Goal: Task Accomplishment & Management: Manage account settings

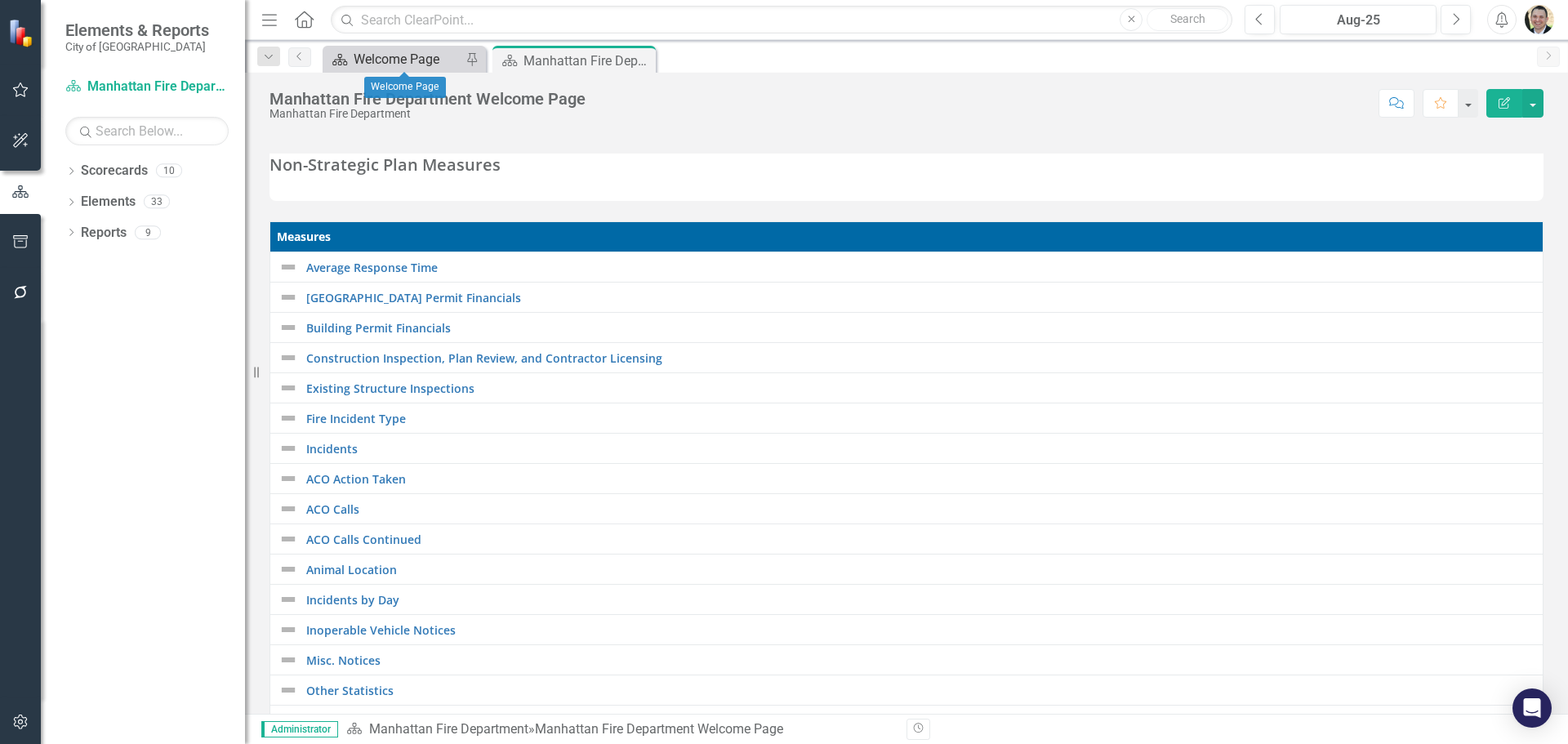
click at [422, 66] on div "Welcome Page" at bounding box center [407, 59] width 108 height 21
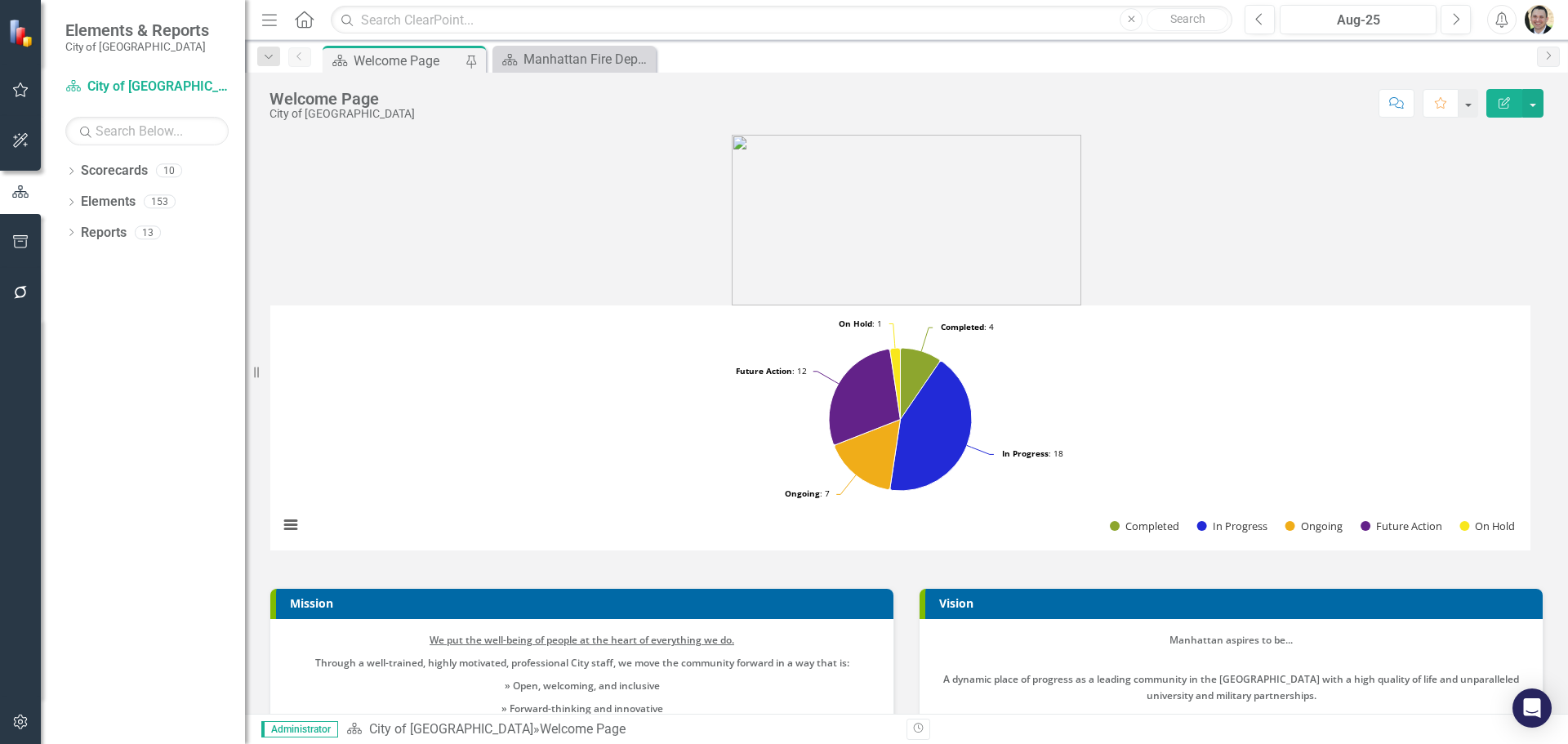
click at [10, 722] on button "button" at bounding box center [21, 723] width 37 height 34
click at [167, 209] on link "Reporting Periods" at bounding box center [147, 214] width 163 height 19
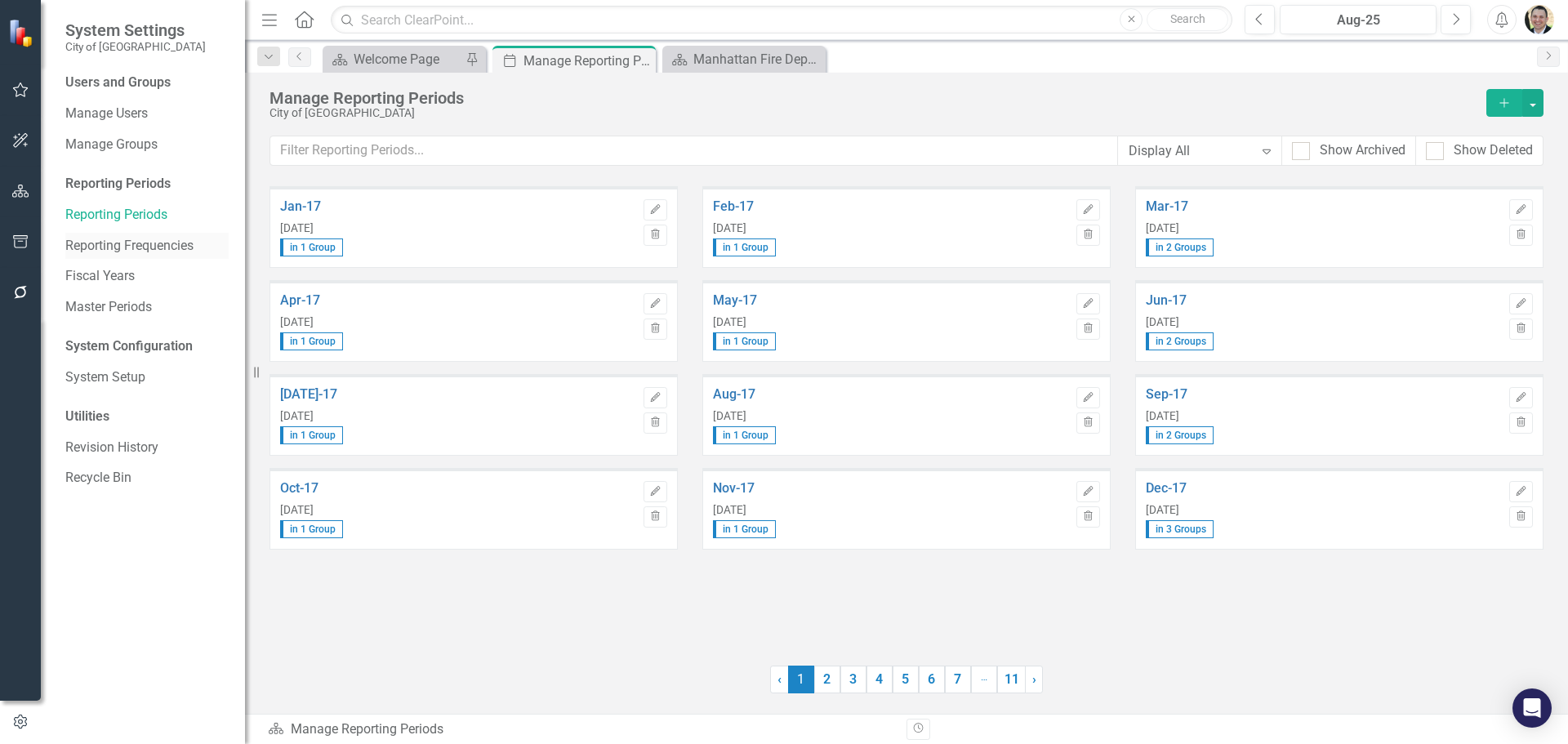
click at [154, 244] on link "Reporting Frequencies" at bounding box center [147, 246] width 163 height 19
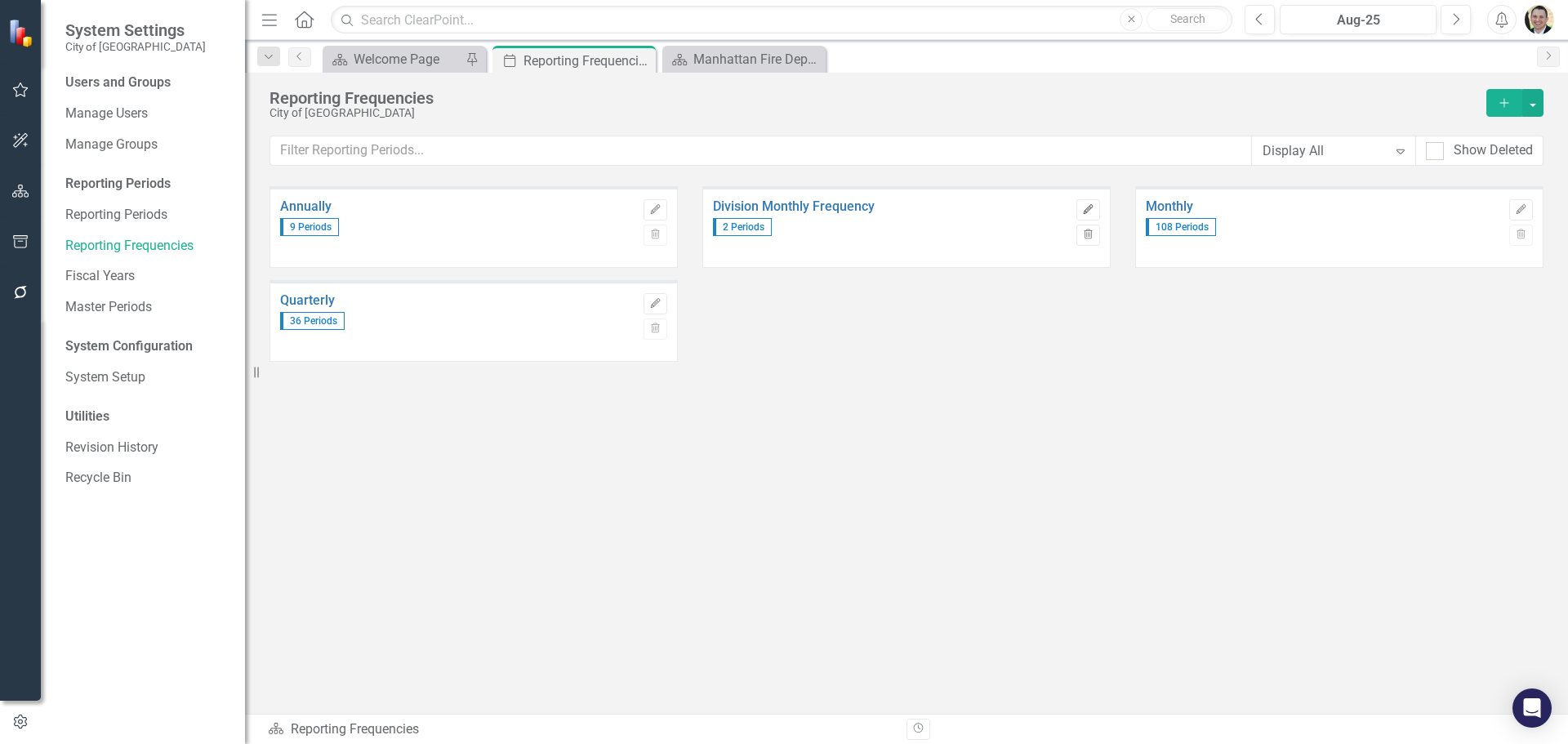
click at [1085, 206] on icon "Edit" at bounding box center [1088, 210] width 13 height 10
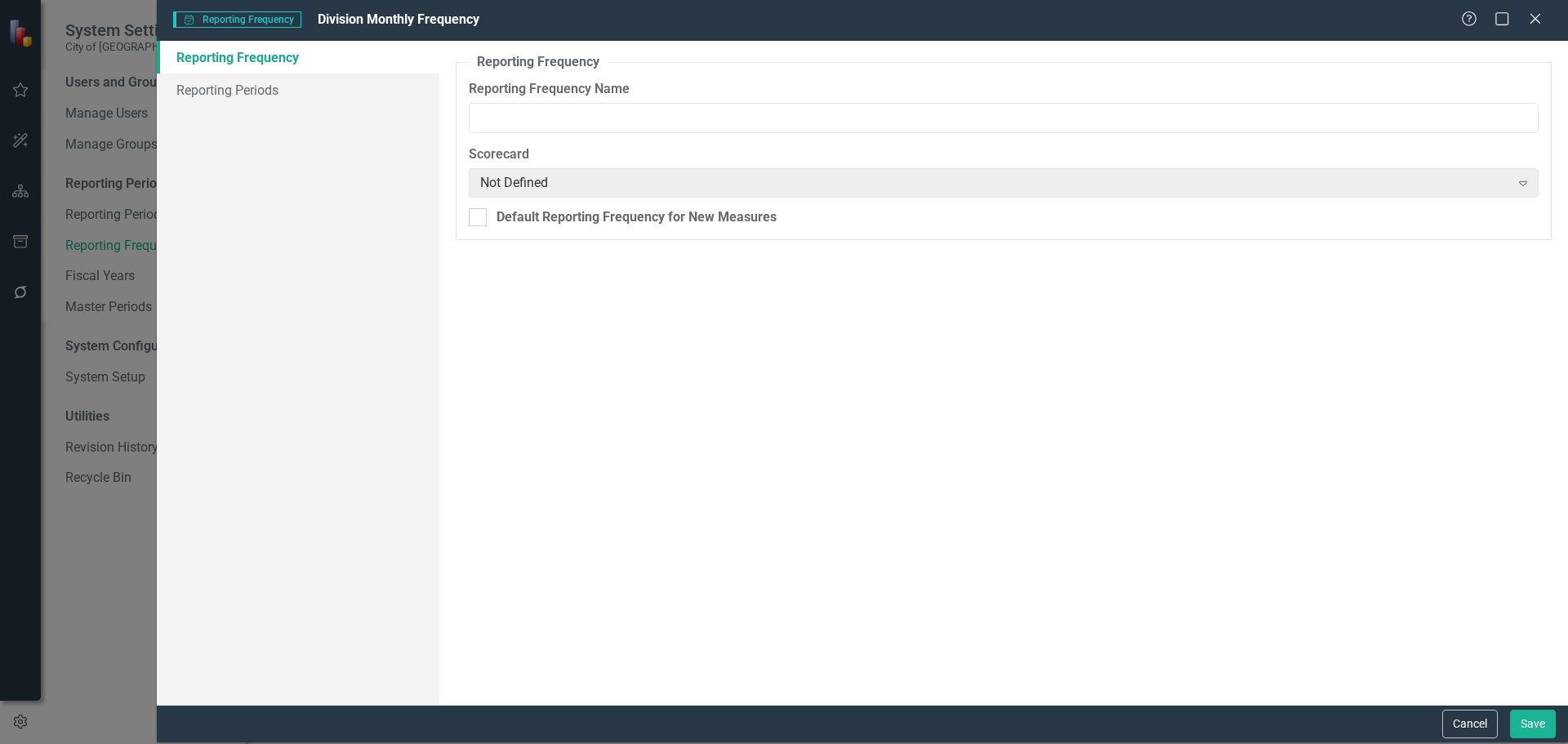
type input "Division Monthly Frequency"
click at [266, 86] on link "Reporting Periods" at bounding box center [298, 90] width 283 height 32
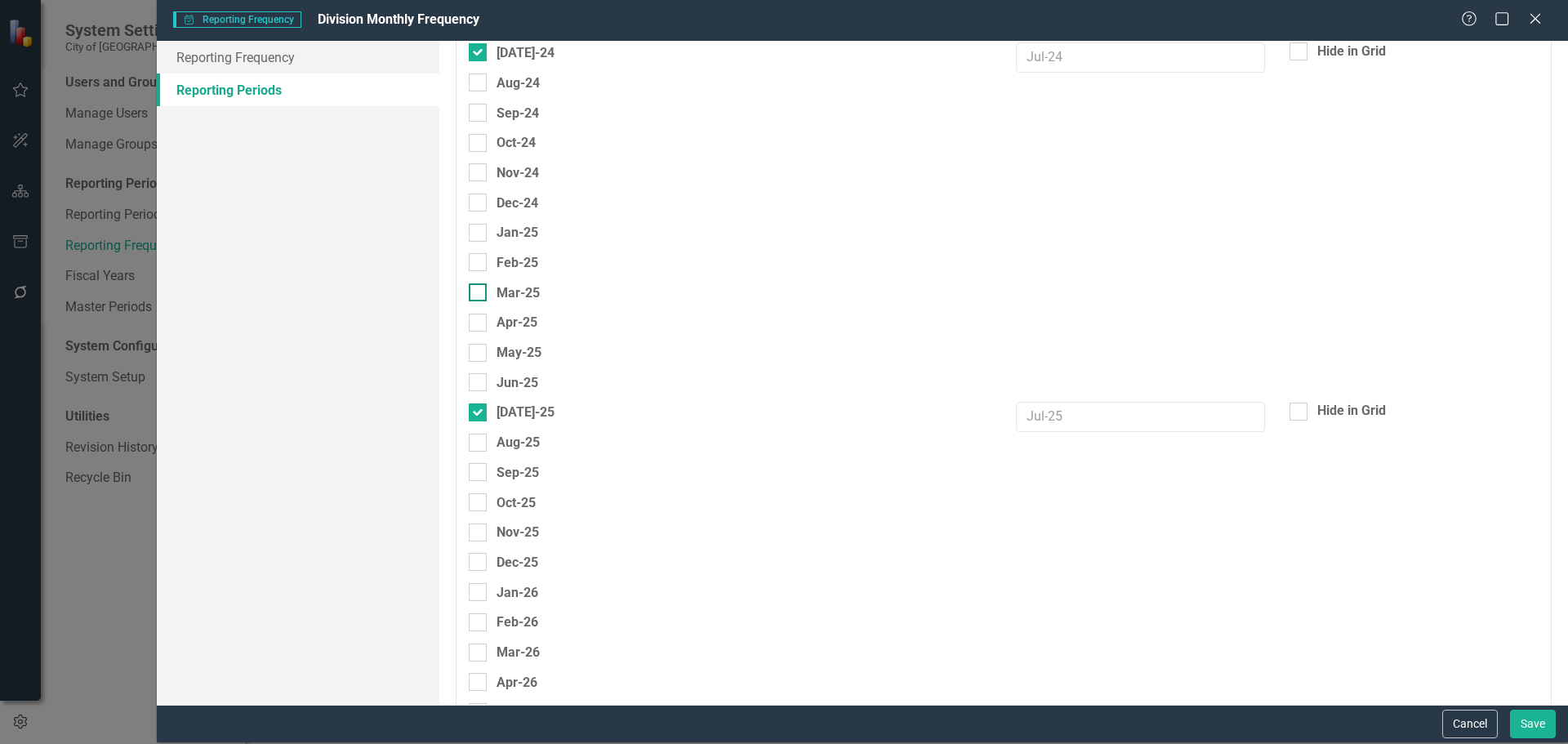
scroll to position [2696, 0]
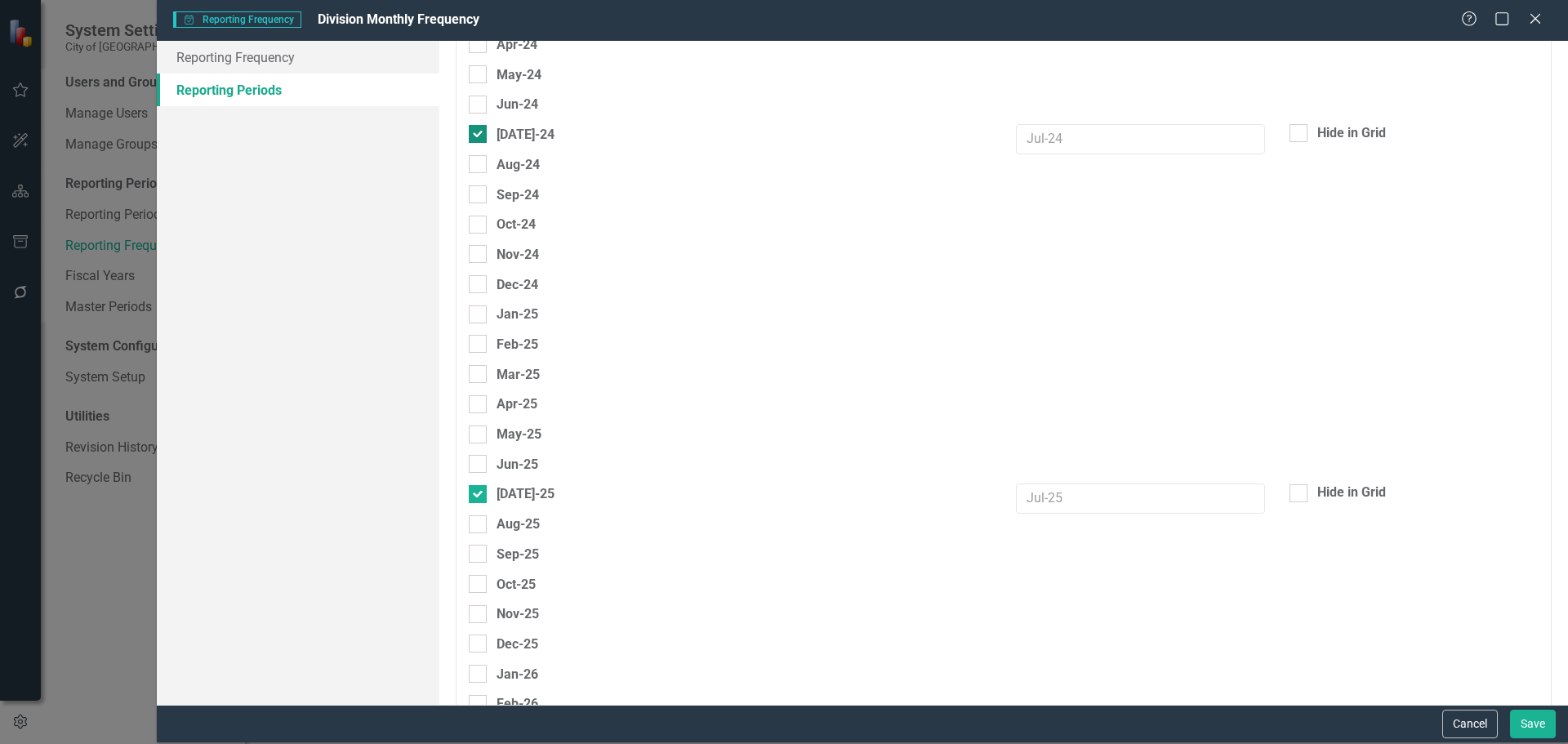
click at [480, 132] on div at bounding box center [478, 134] width 18 height 18
click at [479, 132] on input "[DATE]-24" at bounding box center [475, 130] width 11 height 11
checkbox input "false"
click at [480, 160] on div at bounding box center [478, 164] width 18 height 18
click at [479, 160] on input "Aug-24" at bounding box center [475, 161] width 11 height 11
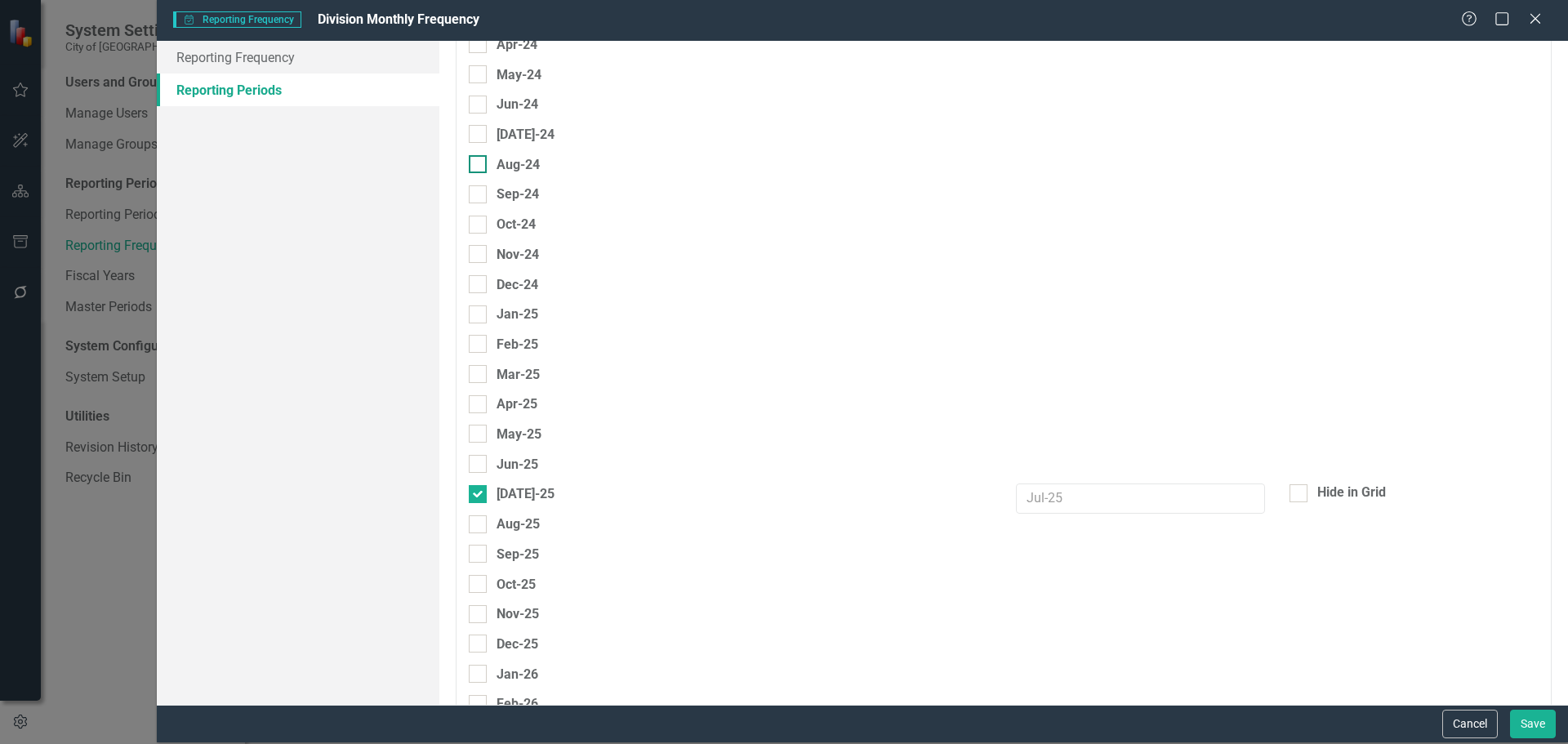
checkbox input "true"
click at [480, 492] on div at bounding box center [478, 495] width 18 height 18
click at [479, 492] on input "[DATE]-25" at bounding box center [475, 491] width 11 height 11
checkbox input "false"
click at [475, 522] on input "Aug-25" at bounding box center [475, 521] width 11 height 11
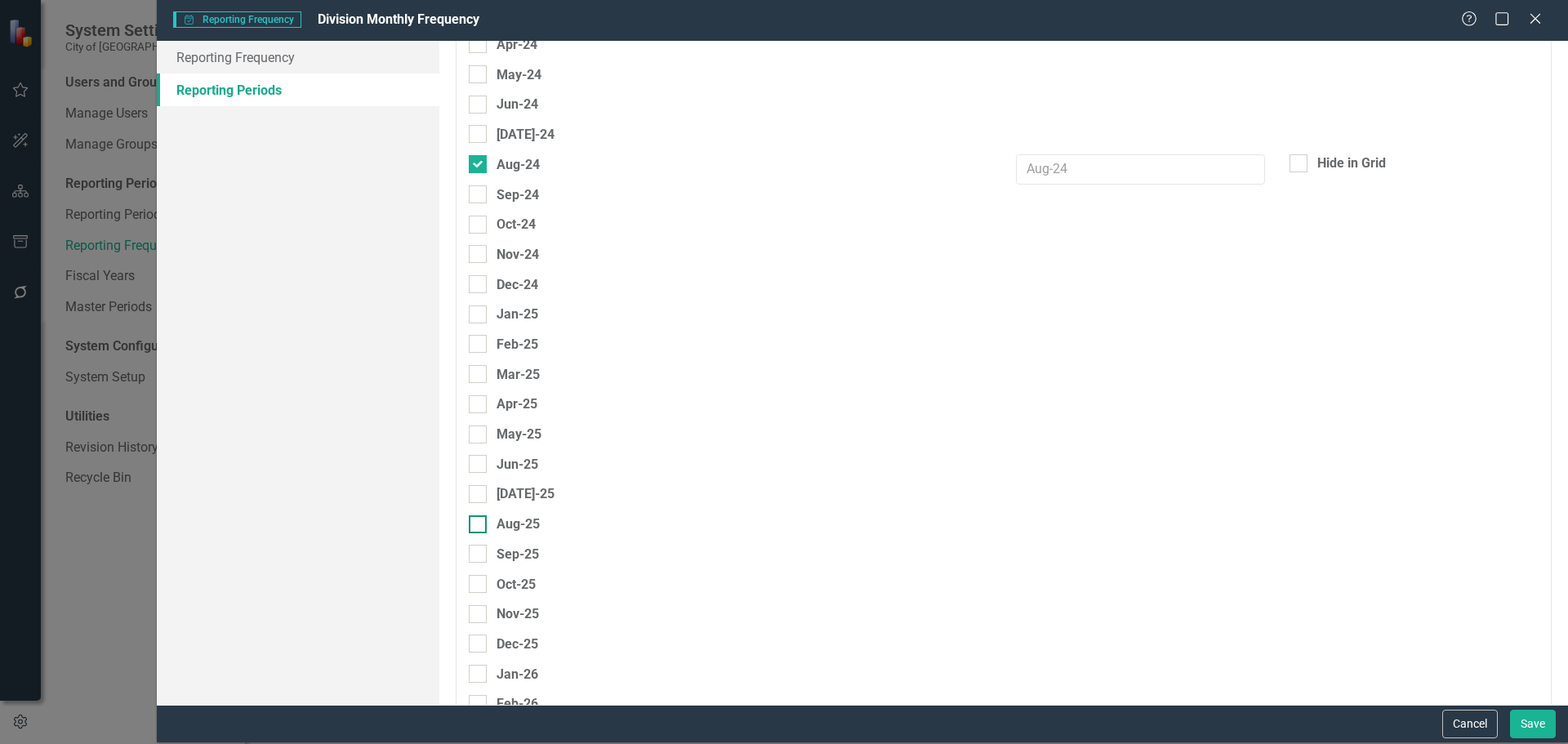
checkbox input "true"
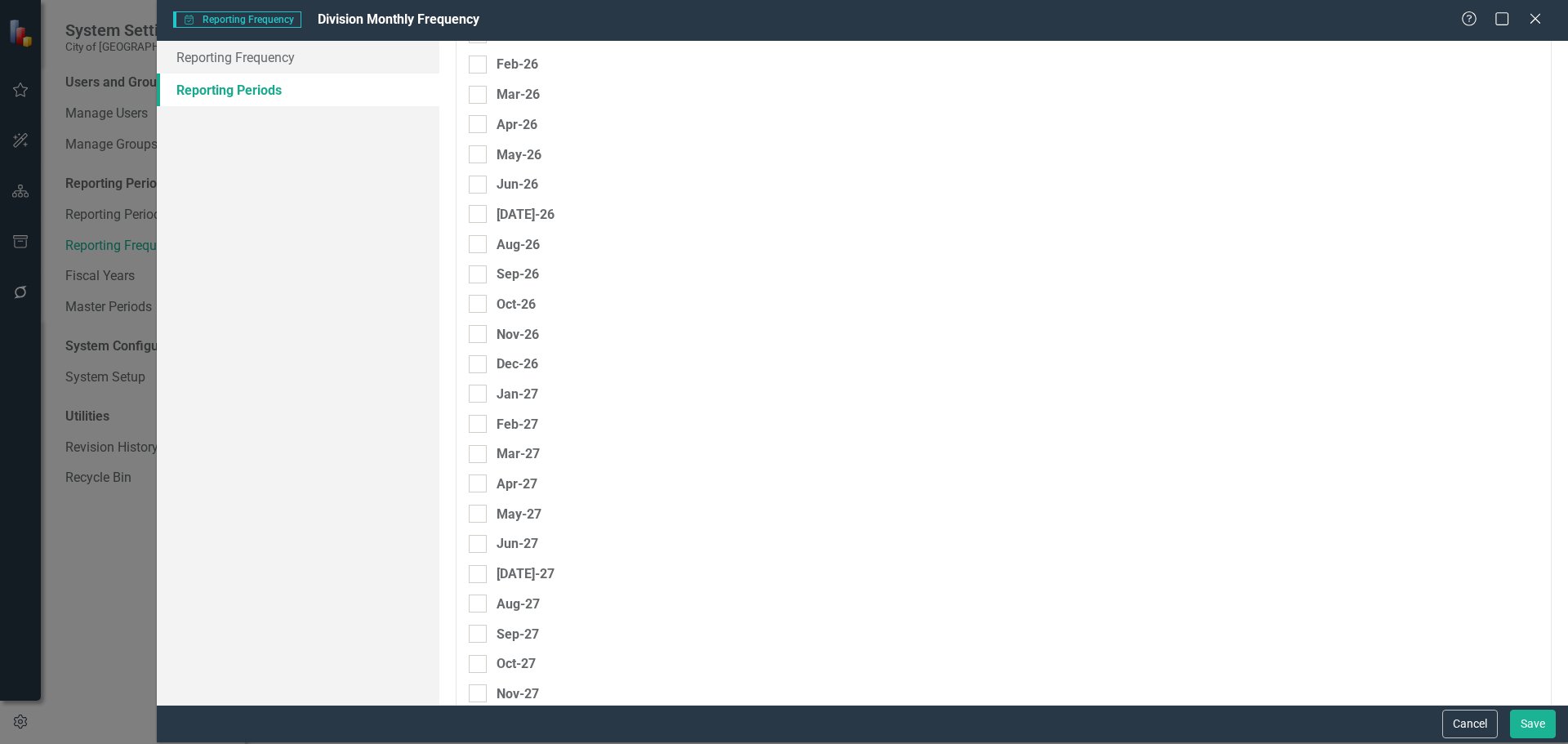
scroll to position [3387, 0]
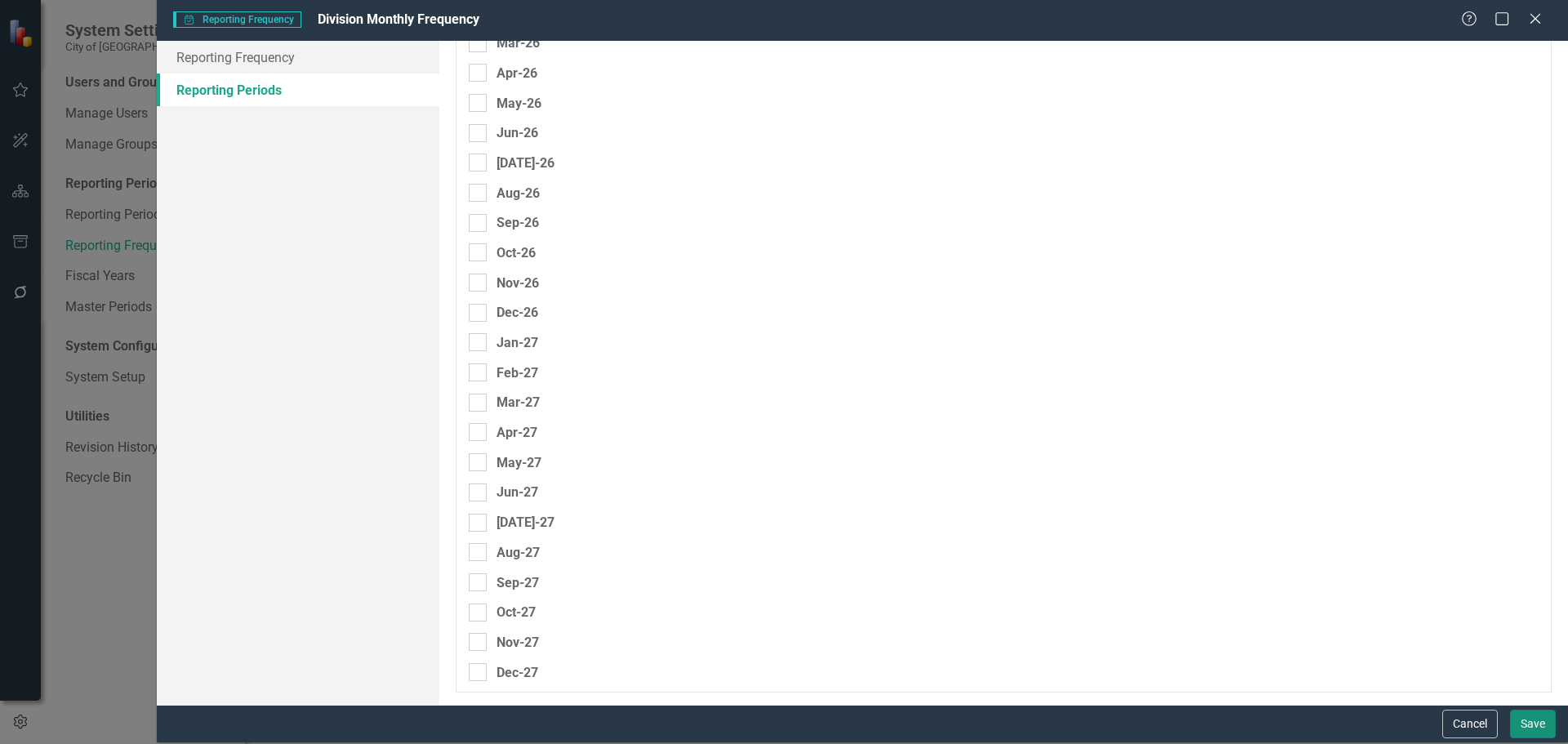
click at [1536, 728] on button "Save" at bounding box center [1532, 724] width 46 height 29
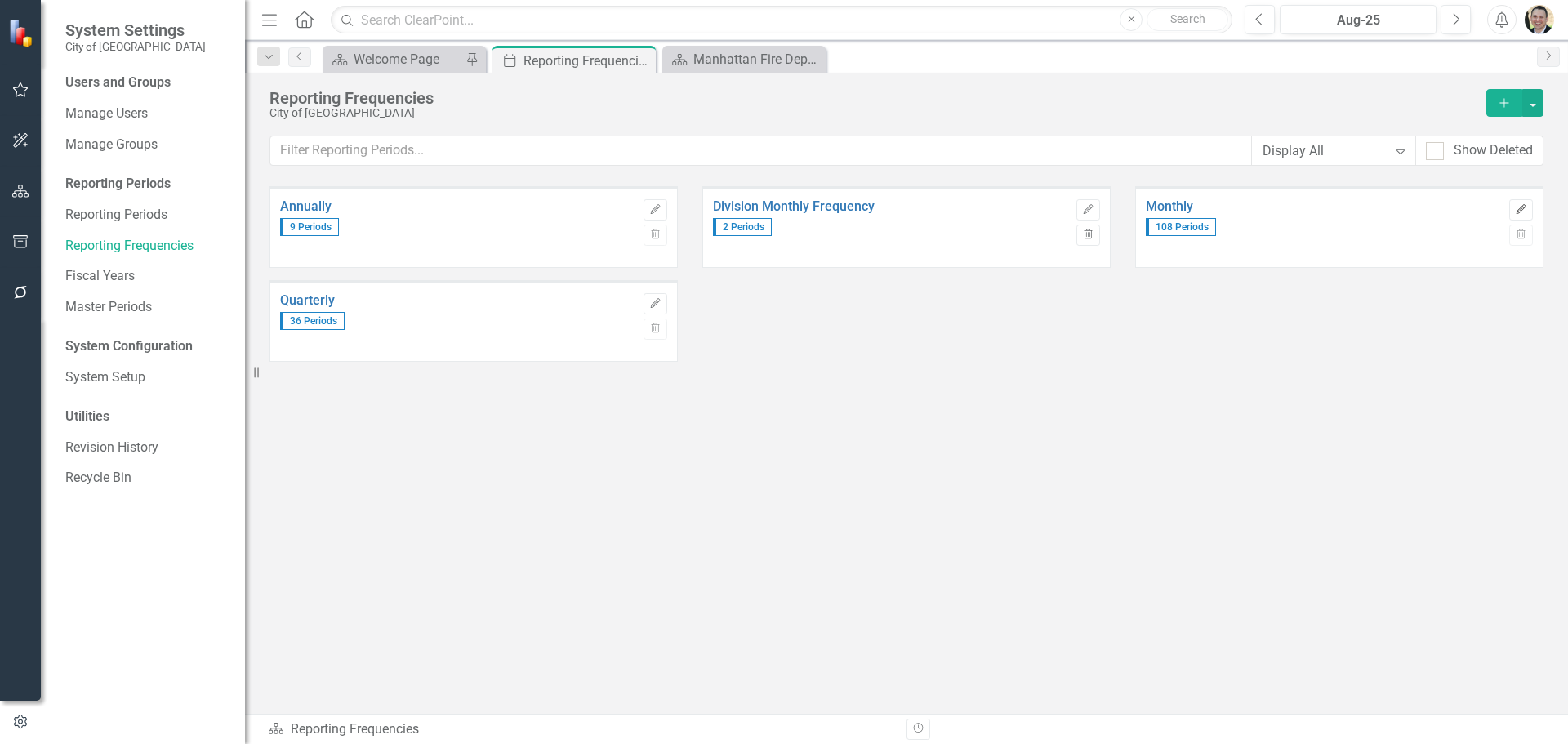
click at [1524, 206] on icon "Edit" at bounding box center [1521, 210] width 13 height 10
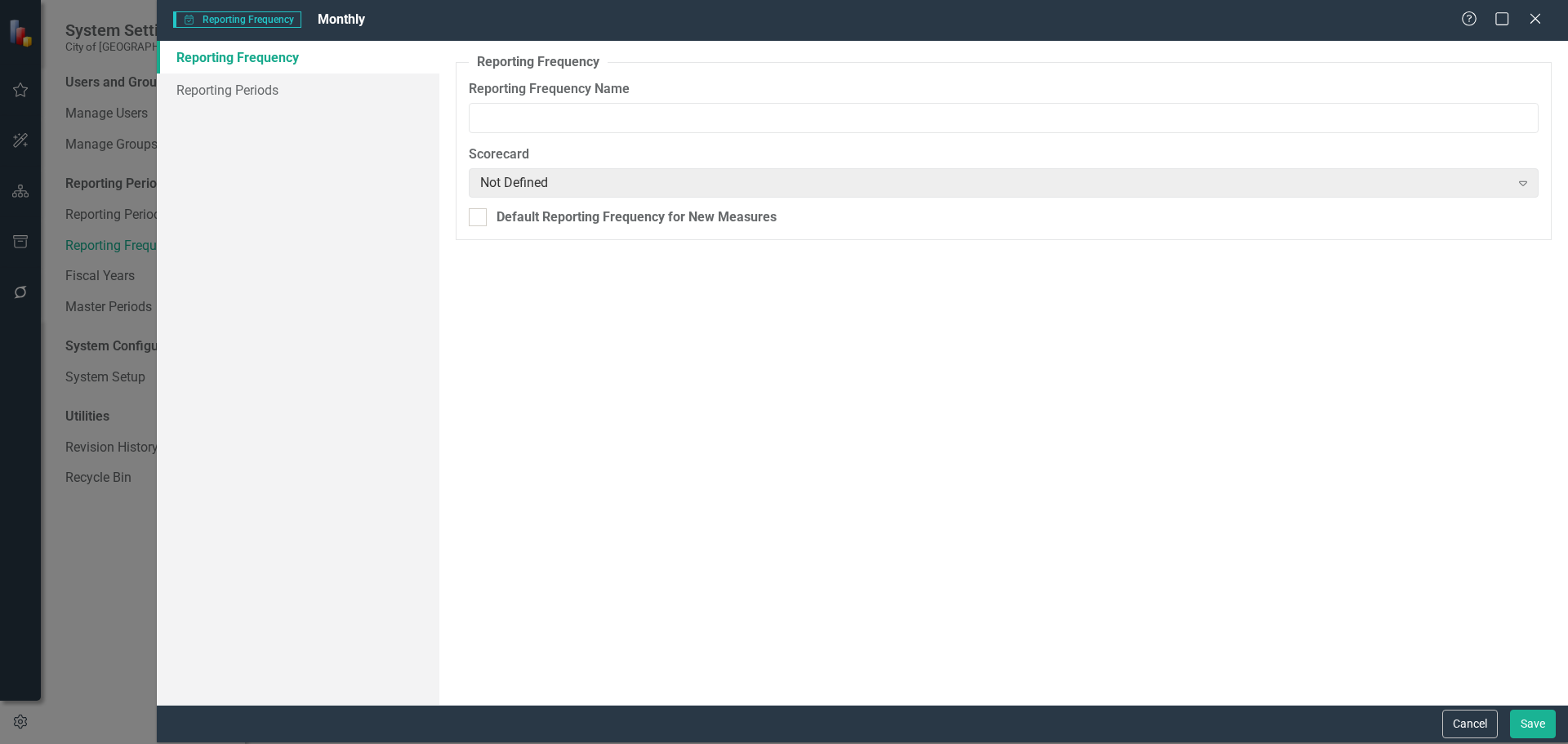
type input "Monthly"
click at [272, 71] on link "Reporting Frequency" at bounding box center [298, 57] width 283 height 32
click at [273, 92] on link "Reporting Periods" at bounding box center [298, 90] width 283 height 32
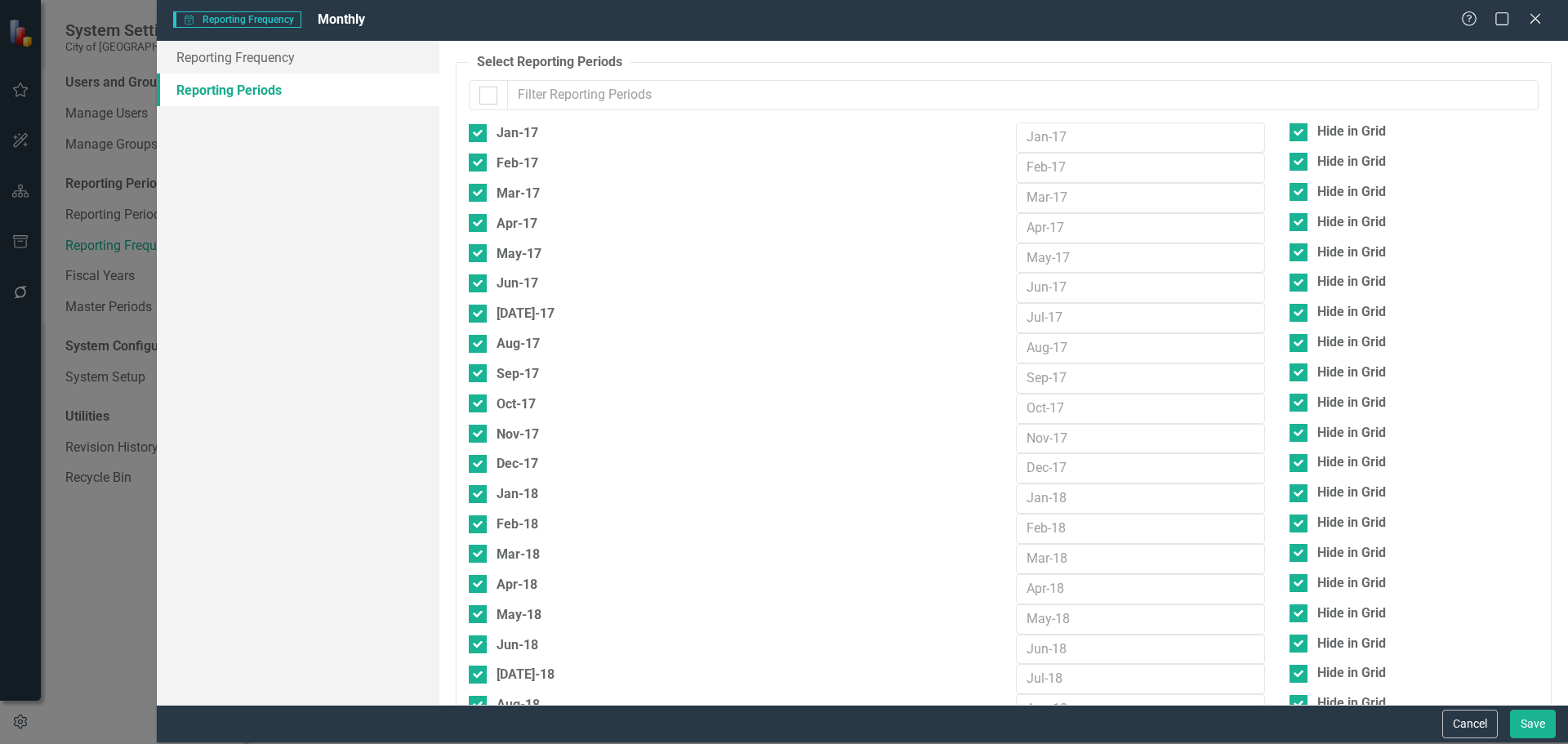
checkbox input "false"
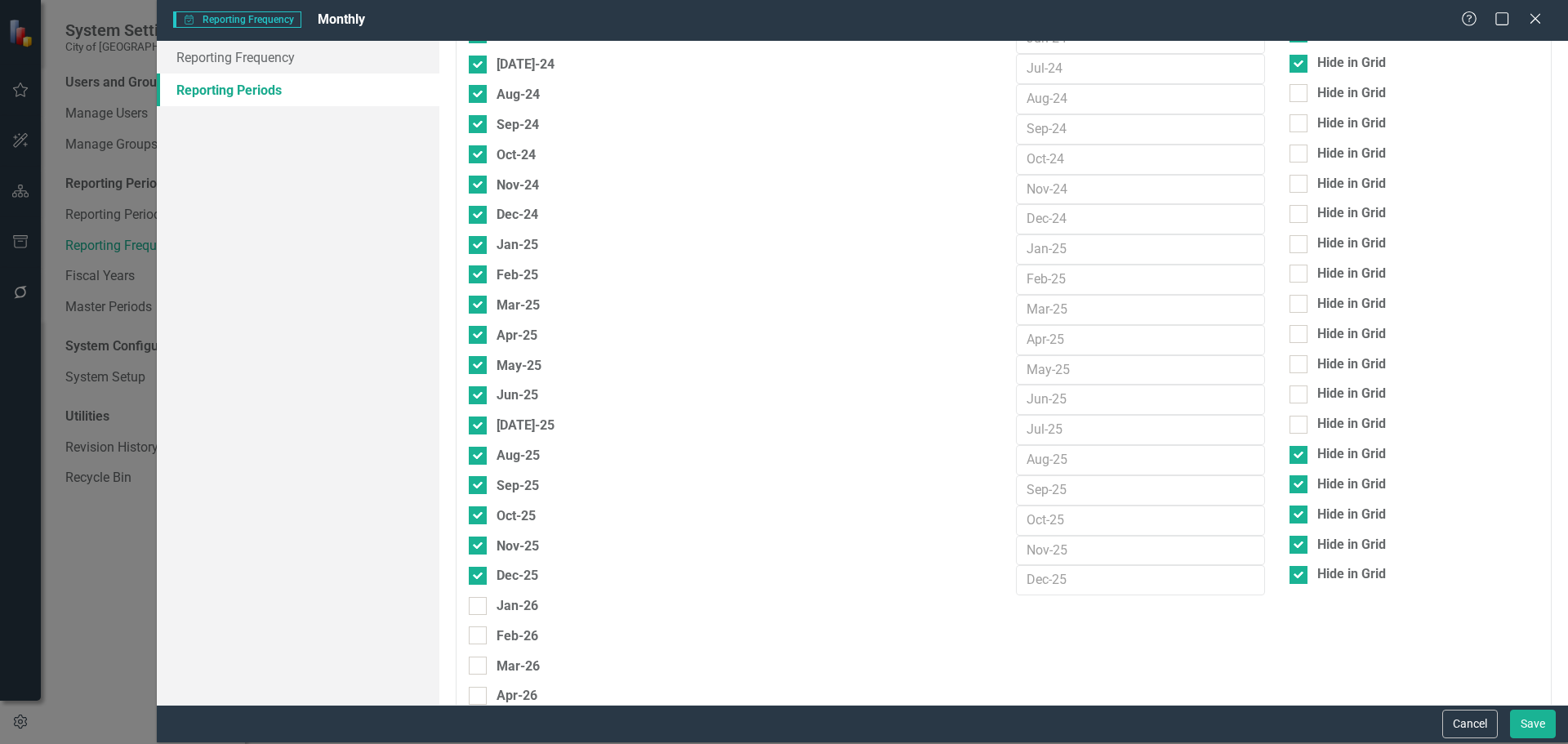
scroll to position [2696, 0]
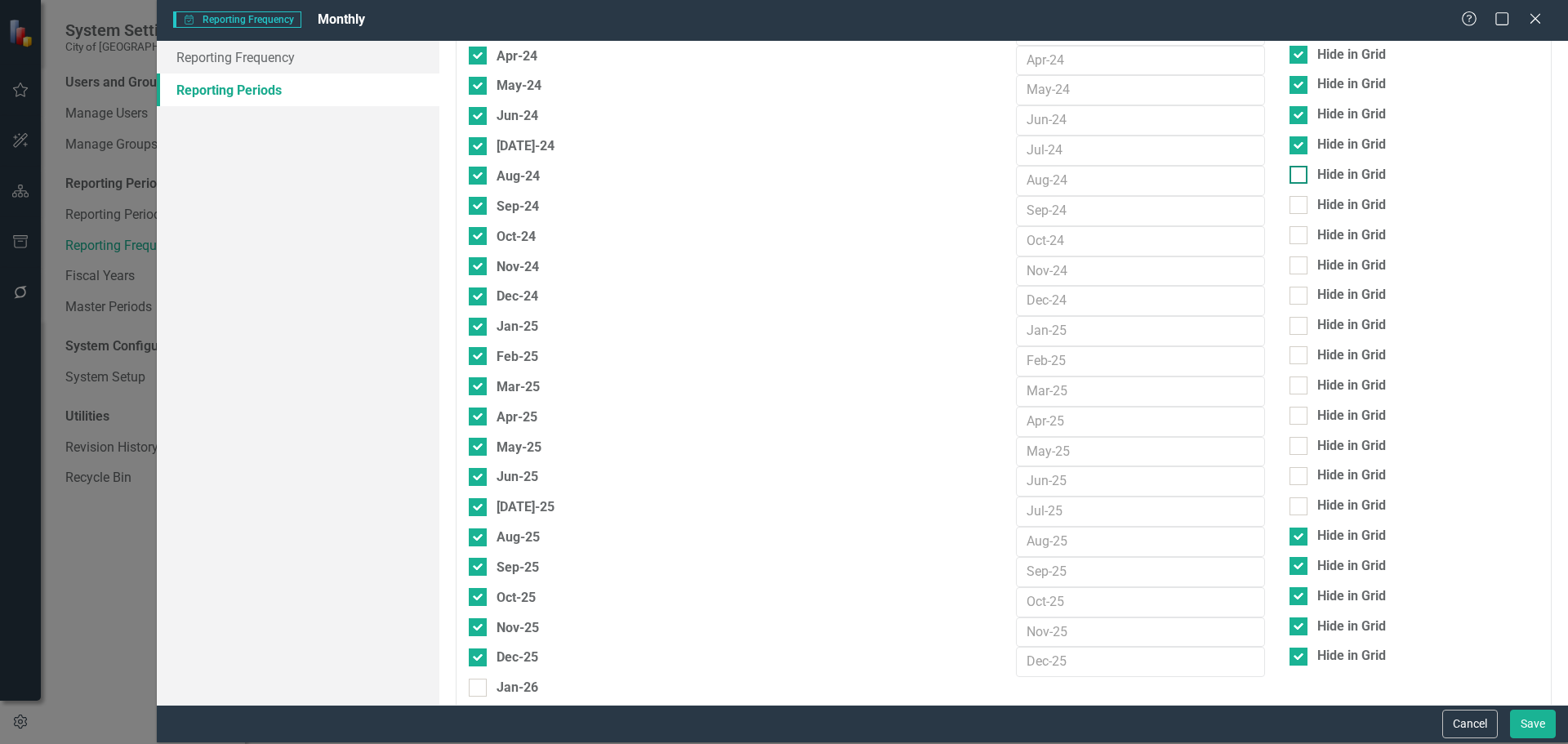
click at [1289, 175] on input "Hide in Grid" at bounding box center [1294, 171] width 11 height 11
checkbox input "true"
click at [1289, 538] on div at bounding box center [1298, 537] width 18 height 18
click at [1289, 538] on input "Hide in Grid" at bounding box center [1294, 533] width 11 height 11
checkbox input "false"
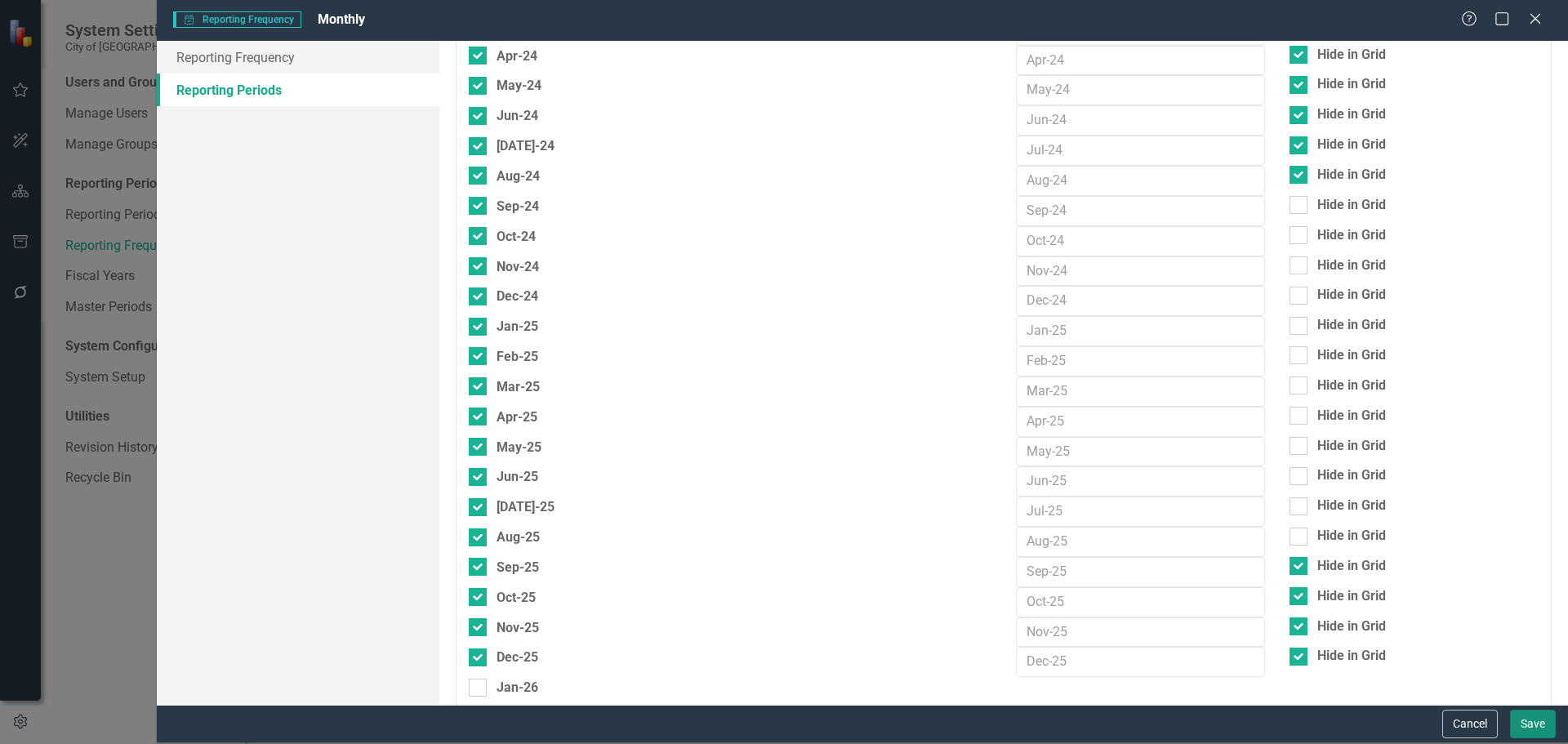
click at [1527, 713] on button "Save" at bounding box center [1532, 724] width 46 height 29
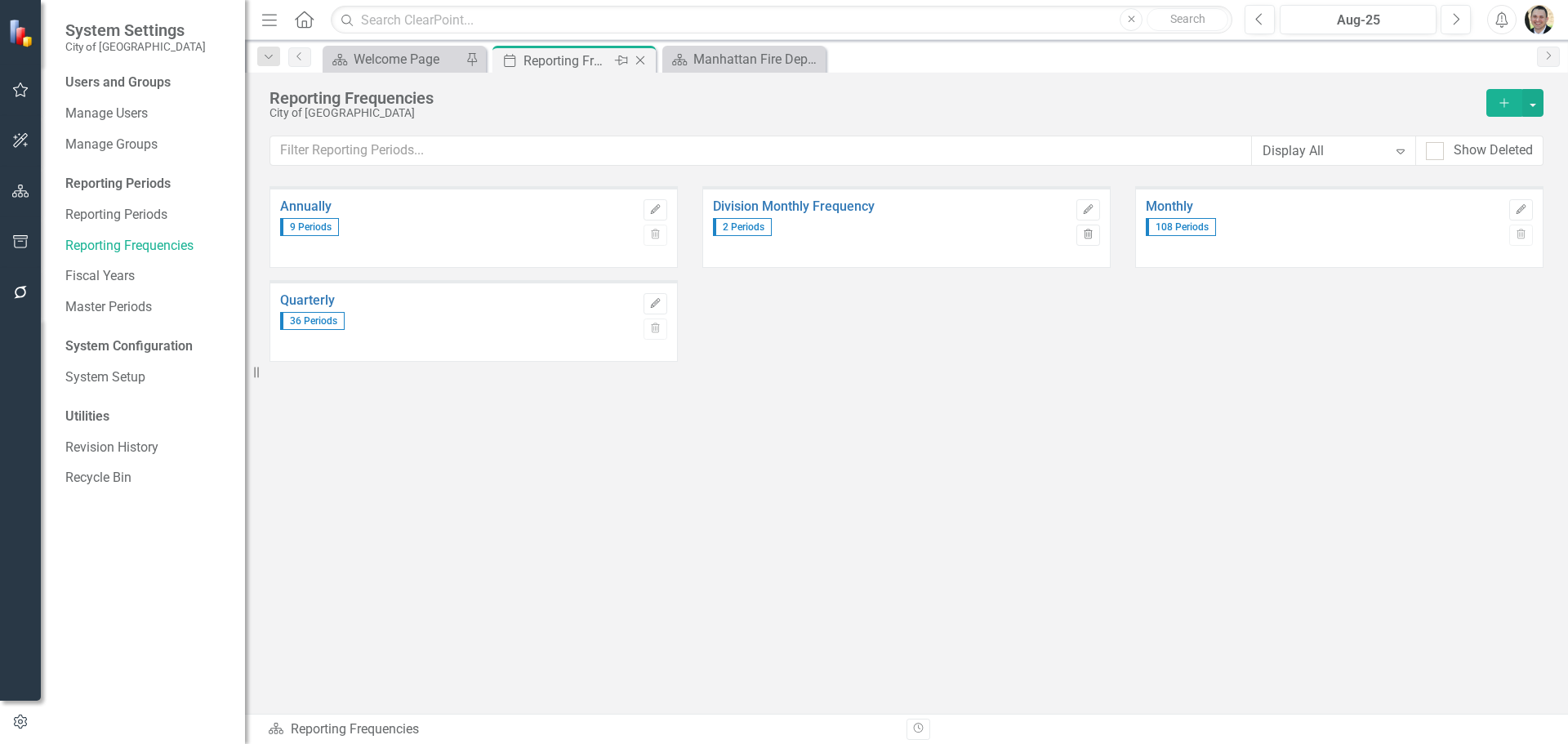
click at [642, 58] on icon at bounding box center [640, 61] width 9 height 9
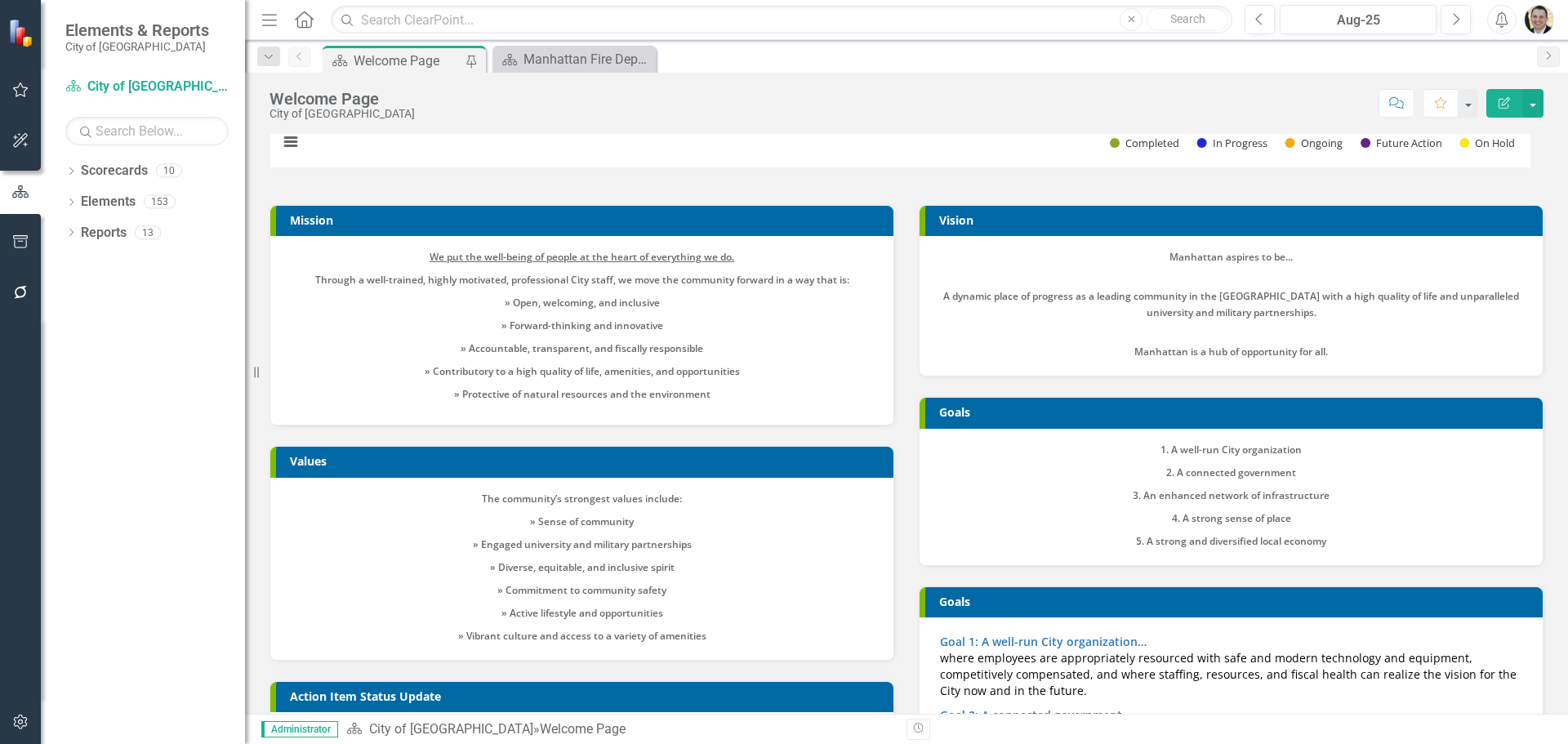
scroll to position [408, 0]
